Goal: Task Accomplishment & Management: Complete application form

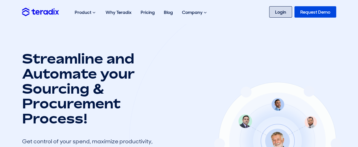
click at [288, 16] on link "Login" at bounding box center [280, 11] width 23 height 11
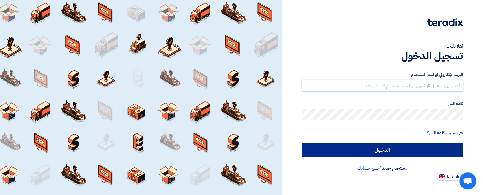
type input "[EMAIL_ADDRESS][DOMAIN_NAME]"
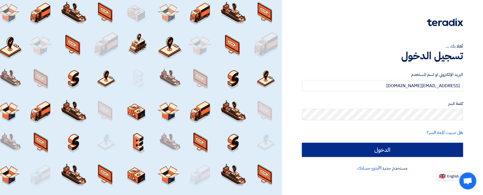
click at [384, 148] on input "الدخول" at bounding box center [382, 150] width 161 height 14
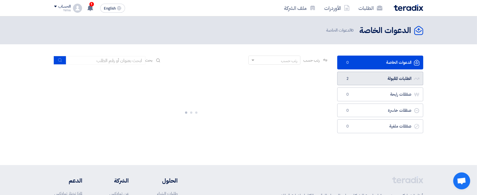
click at [380, 79] on link "الطلبات المقبولة الطلبات المقبولة 2" at bounding box center [380, 79] width 86 height 14
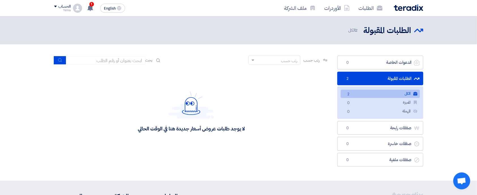
click at [380, 79] on link "الطلبات المقبولة الطلبات المقبولة 2" at bounding box center [380, 79] width 86 height 14
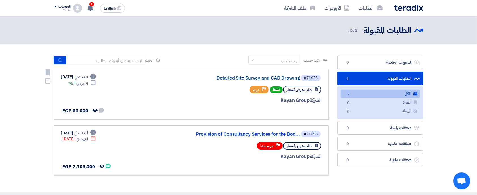
click at [246, 76] on link "Detailed Site Survey and CAD Drawing" at bounding box center [243, 78] width 113 height 5
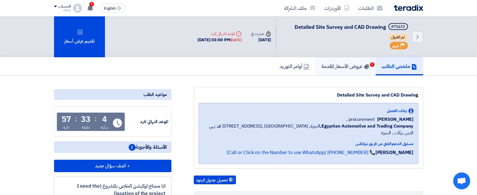
click at [335, 68] on h5 "عروض الأسعار المقدمة 1" at bounding box center [346, 66] width 48 height 7
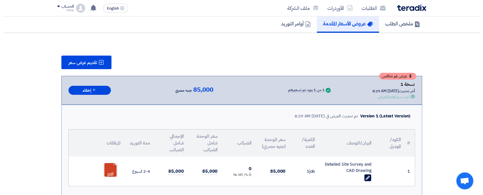
scroll to position [38, 0]
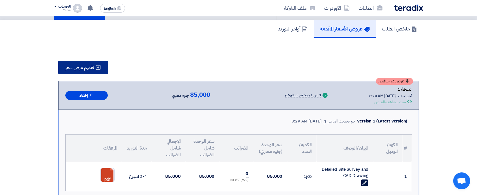
click at [83, 68] on span "تقديم عرض سعر" at bounding box center [80, 68] width 29 height 5
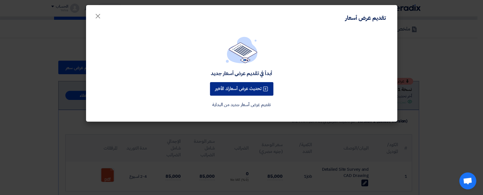
click at [239, 87] on button "تحديث عرض أسعارك الأخير" at bounding box center [241, 89] width 63 height 14
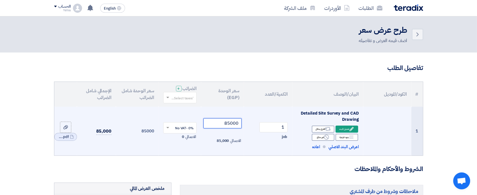
drag, startPoint x: 224, startPoint y: 124, endPoint x: 230, endPoint y: 125, distance: 5.7
click at [230, 125] on input "85000" at bounding box center [222, 124] width 38 height 10
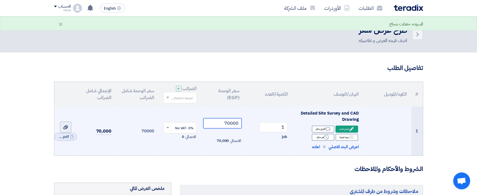
type input "70000"
click at [62, 128] on label at bounding box center [65, 127] width 11 height 11
click at [0, 0] on input "file" at bounding box center [0, 0] width 0 height 0
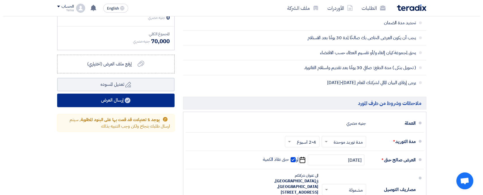
scroll to position [226, 0]
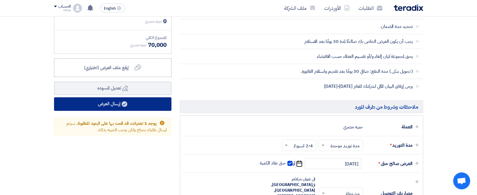
click at [125, 107] on use at bounding box center [125, 105] width 6 height 6
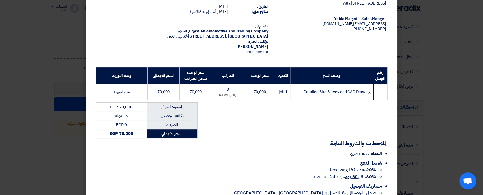
scroll to position [60, 0]
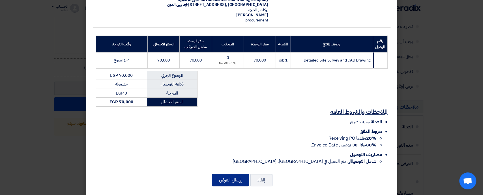
click at [229, 174] on button "إرسال العرض" at bounding box center [230, 180] width 37 height 12
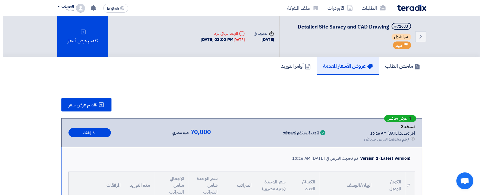
scroll to position [75, 0]
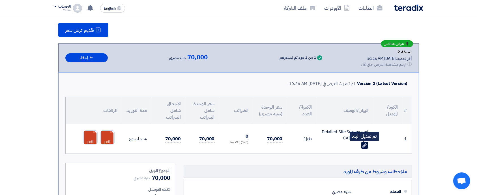
click at [365, 146] on use at bounding box center [364, 145] width 4 height 4
